Goal: Task Accomplishment & Management: Manage account settings

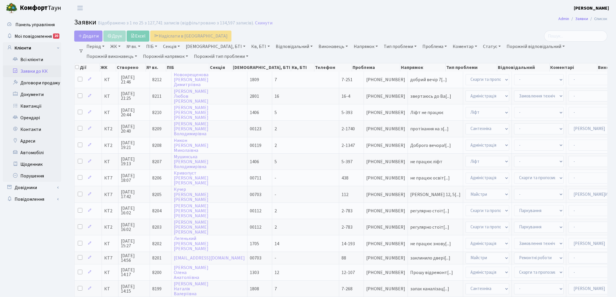
select select "25"
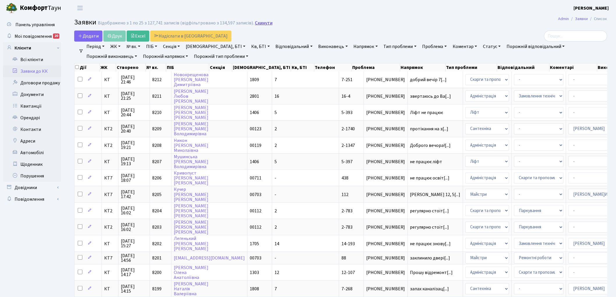
click at [257, 25] on link "Скинути" at bounding box center [263, 23] width 17 height 6
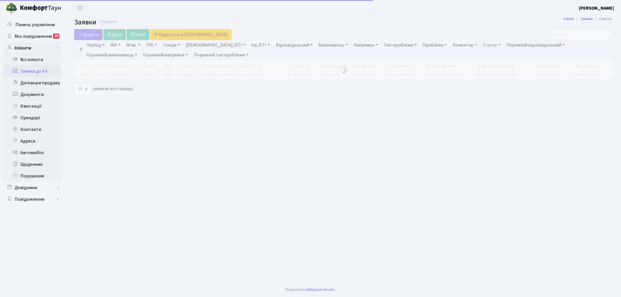
select select "25"
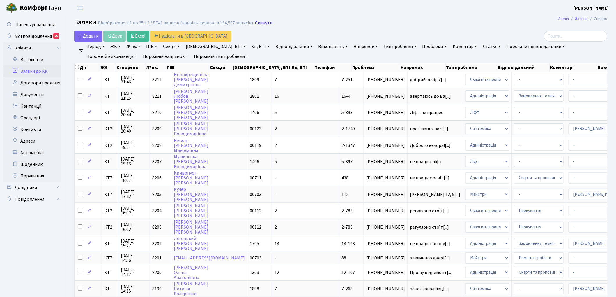
click at [258, 23] on link "Скинути" at bounding box center [263, 23] width 17 height 6
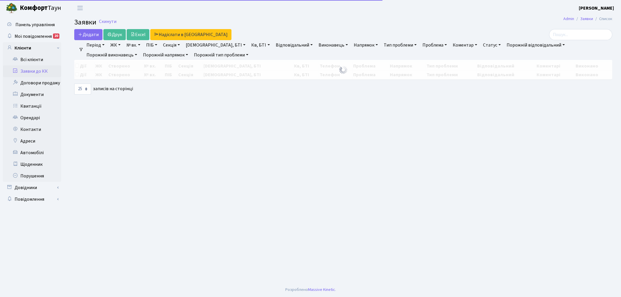
select select "25"
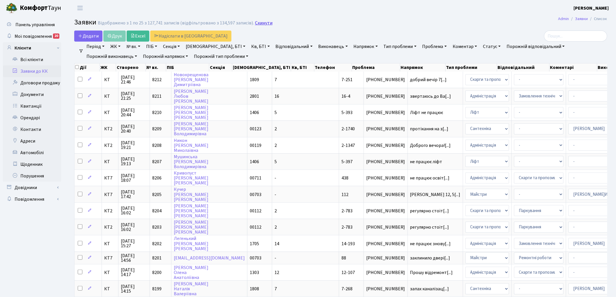
click at [263, 24] on link "Скинути" at bounding box center [263, 23] width 17 height 6
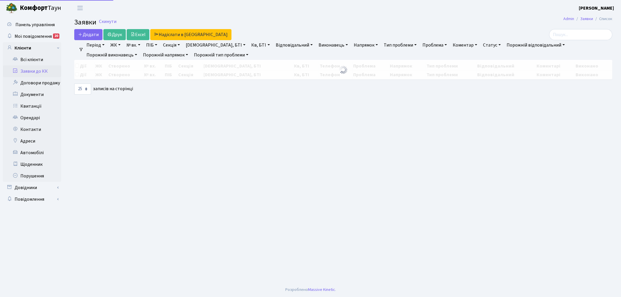
select select "25"
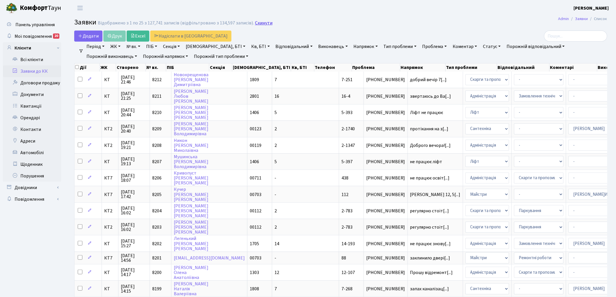
click at [262, 22] on link "Скинути" at bounding box center [263, 23] width 17 height 6
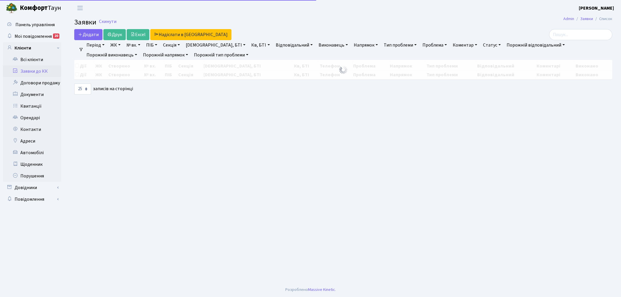
select select "25"
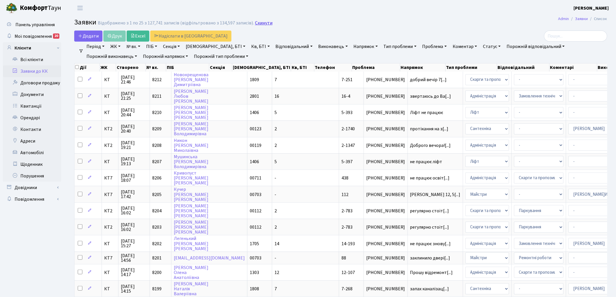
click at [256, 26] on link "Скинути" at bounding box center [263, 23] width 17 height 6
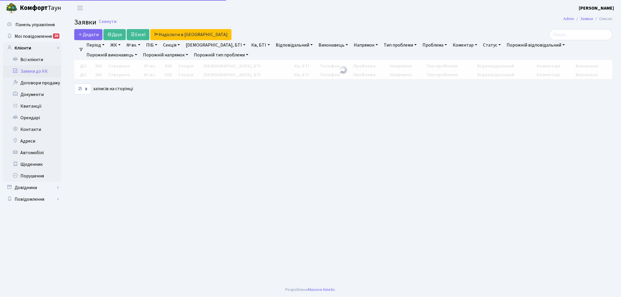
select select "25"
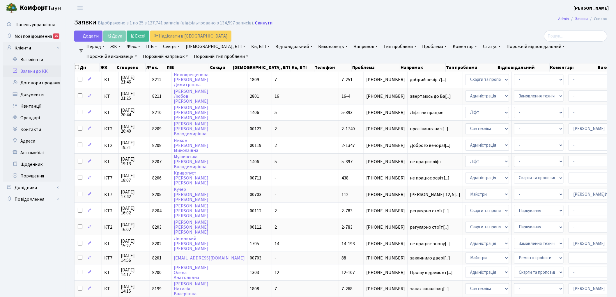
click at [258, 22] on link "Скинути" at bounding box center [263, 23] width 17 height 6
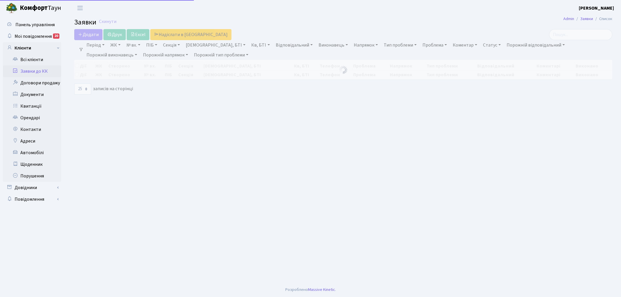
select select "25"
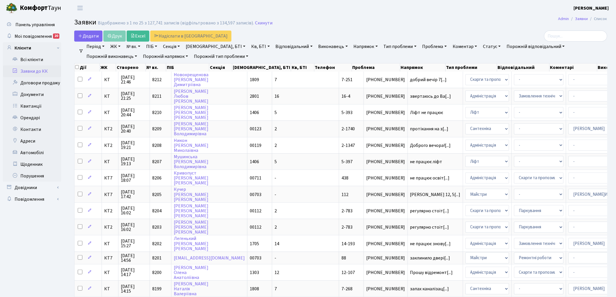
click at [249, 48] on link "Кв, БТІ" at bounding box center [260, 47] width 23 height 10
type input "12-45"
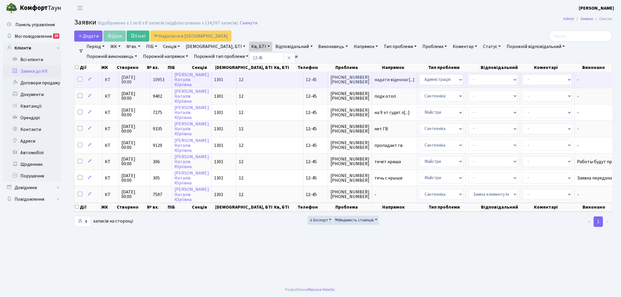
click at [159, 80] on span "10953" at bounding box center [159, 80] width 12 height 6
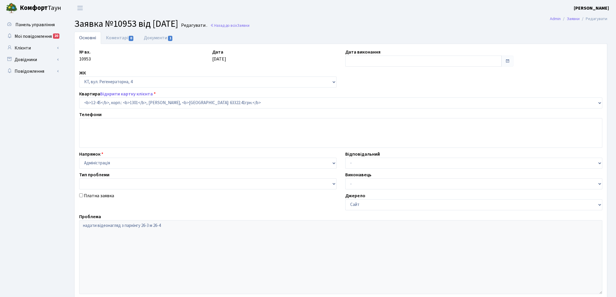
select select "7152"
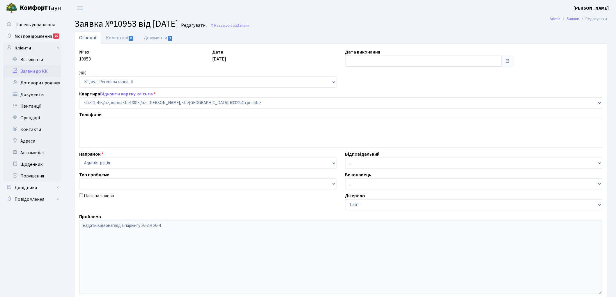
type input "[DATE]"
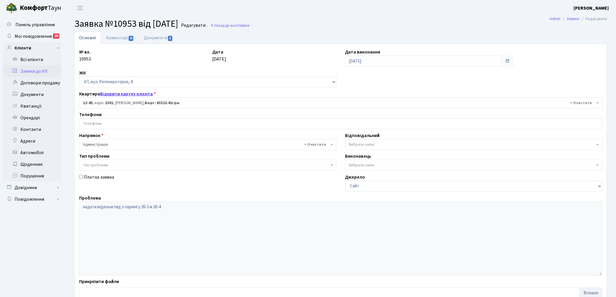
click at [112, 94] on link "Відкрити картку клієнта" at bounding box center [126, 94] width 53 height 6
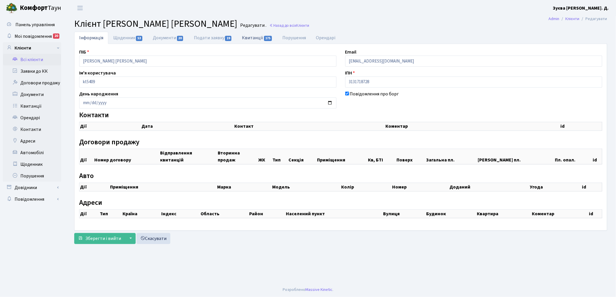
checkbox input "true"
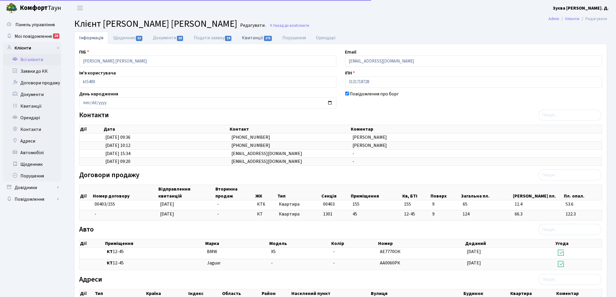
click at [260, 40] on link "Квитанції 175" at bounding box center [257, 38] width 40 height 12
select select "25"
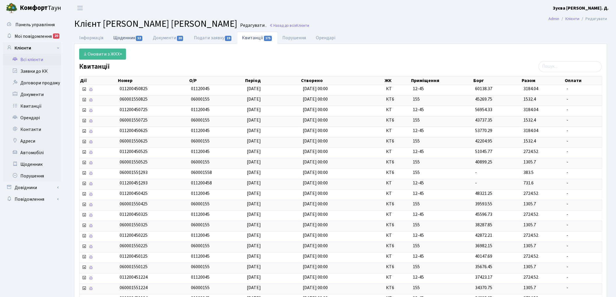
click at [124, 37] on link "Щоденник 53" at bounding box center [128, 38] width 40 height 12
select select "25"
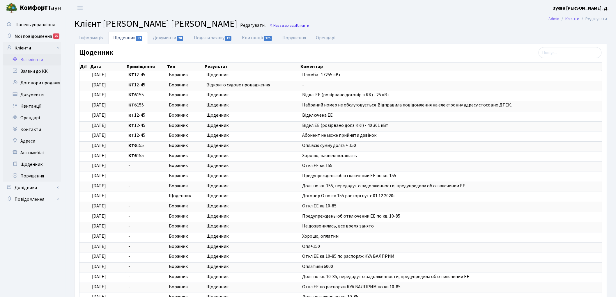
click at [269, 25] on link "Назад до всіх Клієнти" at bounding box center [289, 26] width 40 height 6
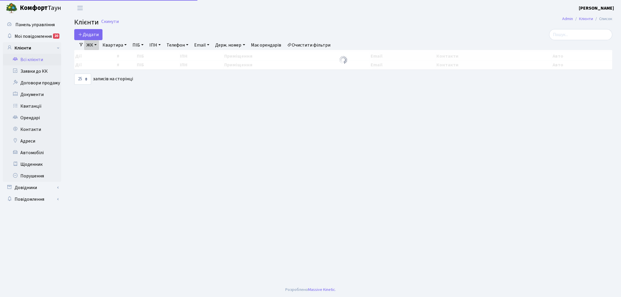
select select "25"
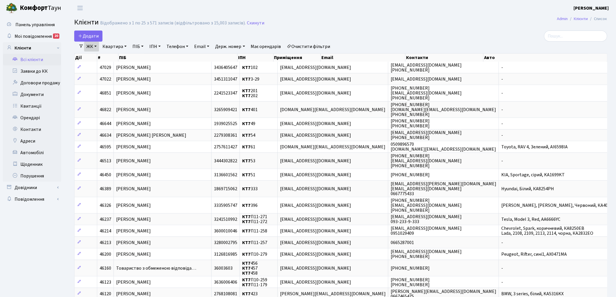
click at [28, 59] on link "Всі клієнти" at bounding box center [32, 60] width 58 height 12
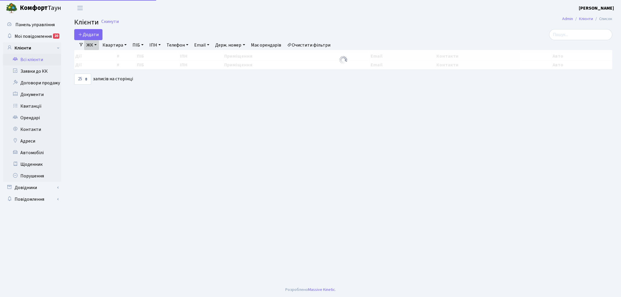
select select "25"
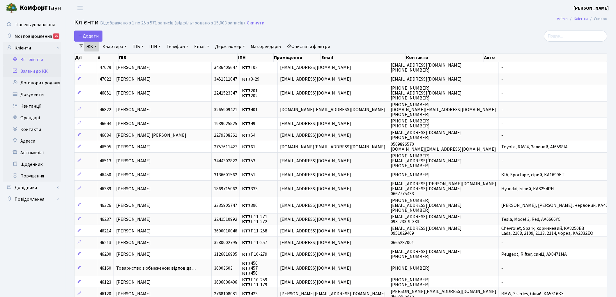
click at [29, 69] on link "Заявки до КК" at bounding box center [32, 71] width 58 height 12
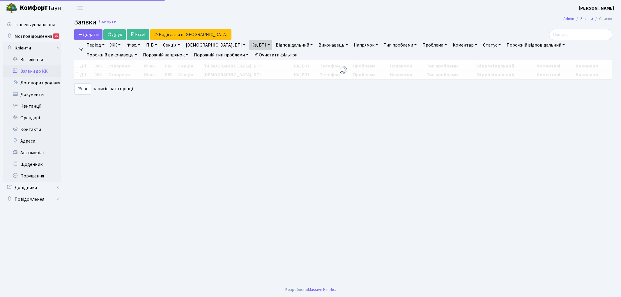
select select "25"
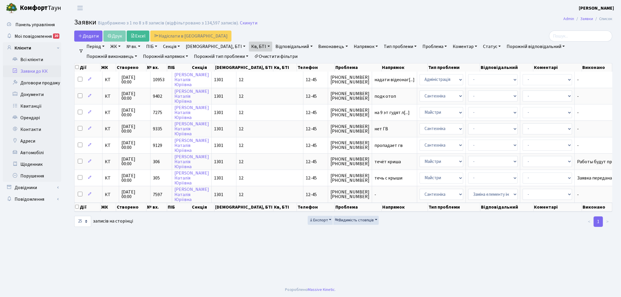
click at [252, 54] on link "Очистити фільтри" at bounding box center [276, 57] width 48 height 10
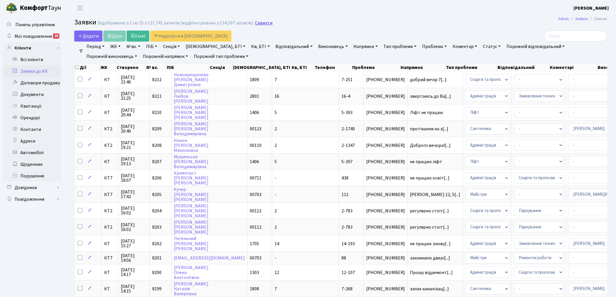
click at [260, 26] on link "Скинути" at bounding box center [263, 23] width 17 height 6
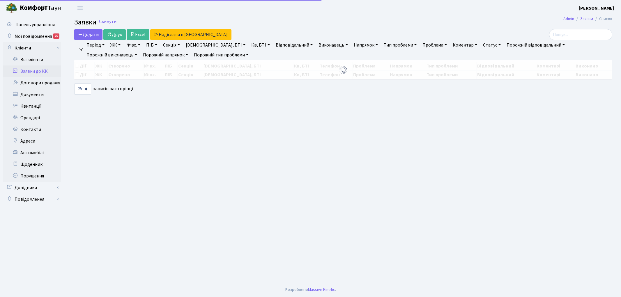
select select "25"
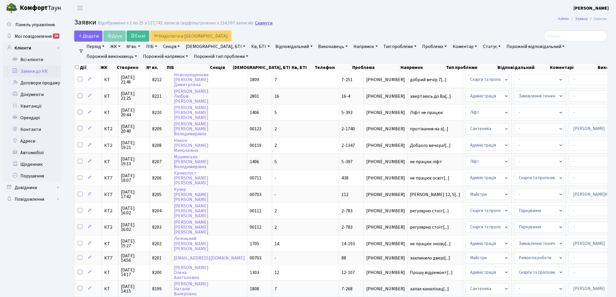
click at [265, 26] on link "Скинути" at bounding box center [263, 23] width 17 height 6
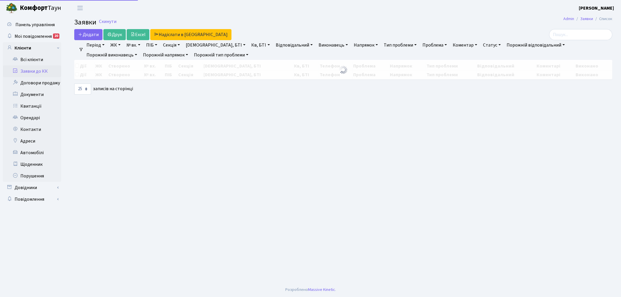
select select "25"
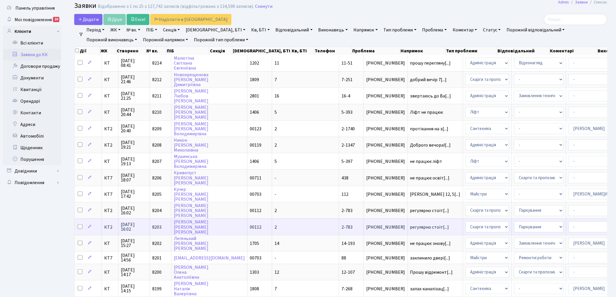
scroll to position [32, 0]
